Goal: Task Accomplishment & Management: Manage account settings

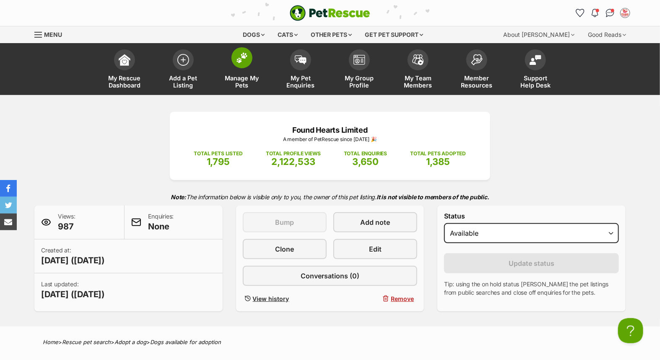
click at [232, 63] on link "Manage My Pets" at bounding box center [242, 70] width 59 height 50
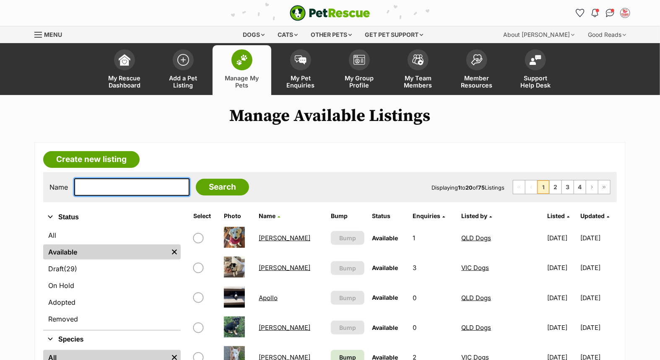
click at [132, 187] on input "text" at bounding box center [131, 188] width 115 height 18
type input "[PERSON_NAME]"
click at [196, 179] on input "Search" at bounding box center [222, 187] width 53 height 17
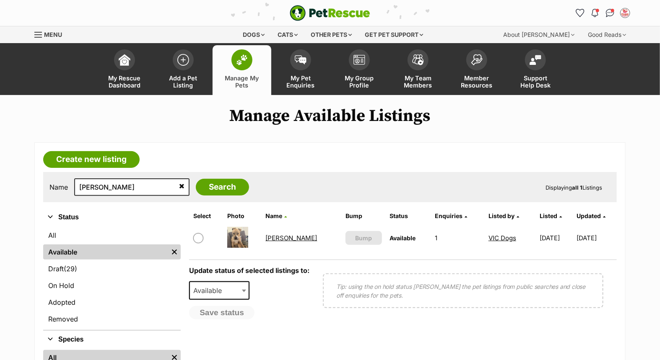
click at [274, 236] on link "[PERSON_NAME]" at bounding box center [292, 238] width 52 height 8
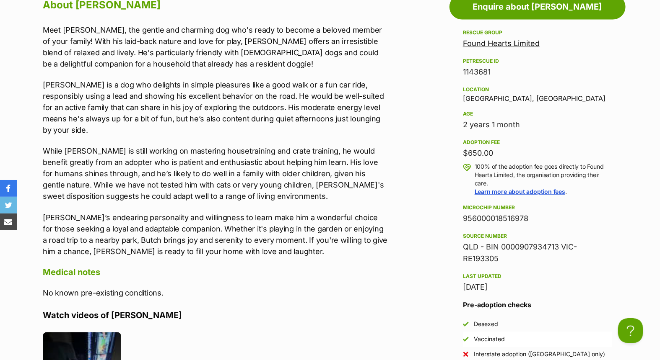
scroll to position [745, 0]
